Goal: Task Accomplishment & Management: Manage account settings

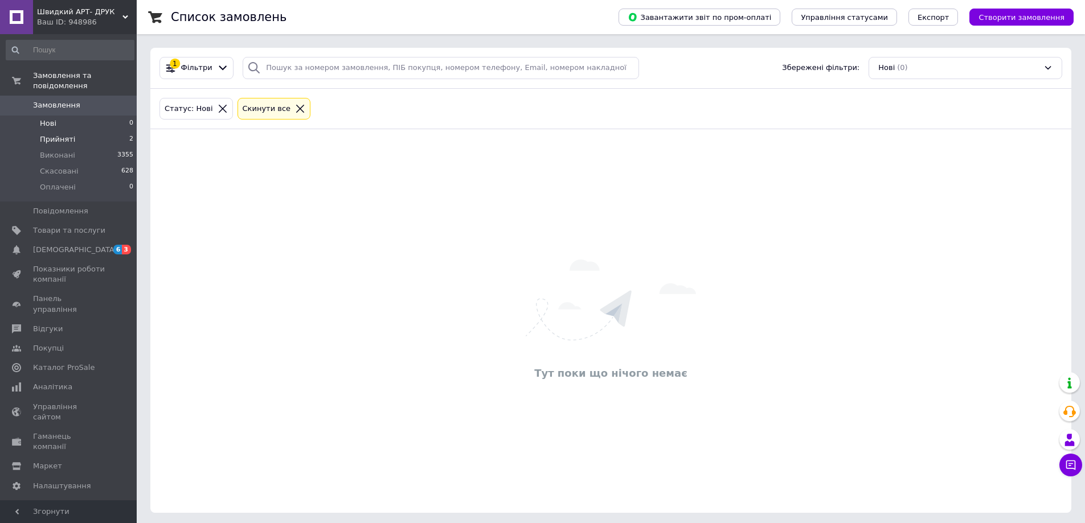
click at [64, 134] on span "Прийняті" at bounding box center [57, 139] width 35 height 10
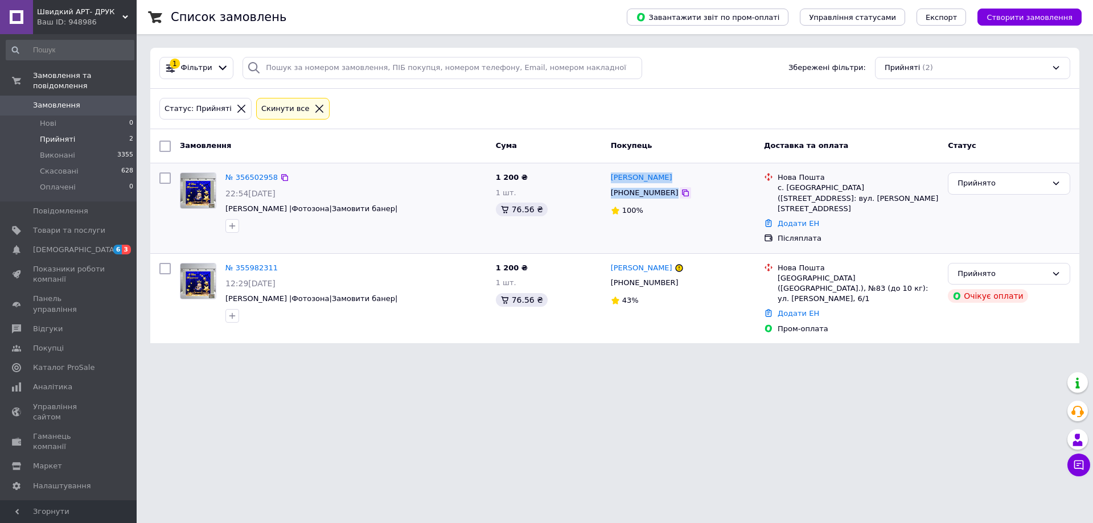
drag, startPoint x: 608, startPoint y: 175, endPoint x: 666, endPoint y: 192, distance: 59.8
click at [666, 192] on div "Альона Онищенко +380660436162 100%" at bounding box center [682, 208] width 153 height 81
copy div "Альона Онищенко +380660436162"
drag, startPoint x: 779, startPoint y: 179, endPoint x: 835, endPoint y: 198, distance: 59.1
click at [835, 198] on div "Нова Пошта с. Маяки (Одеська обл., Одеський р-н.), №1: вул. Богачова, 86" at bounding box center [859, 194] width 166 height 42
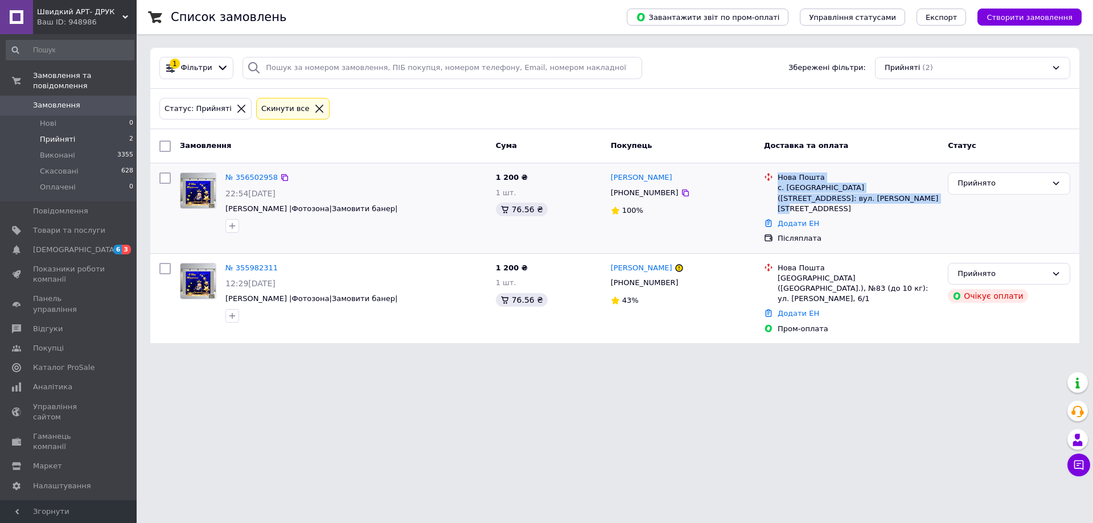
copy div "Нова Пошта с. Маяки (Одеська обл., Одеський р-н.), №1: вул. Богачова, 86"
